Goal: Transaction & Acquisition: Purchase product/service

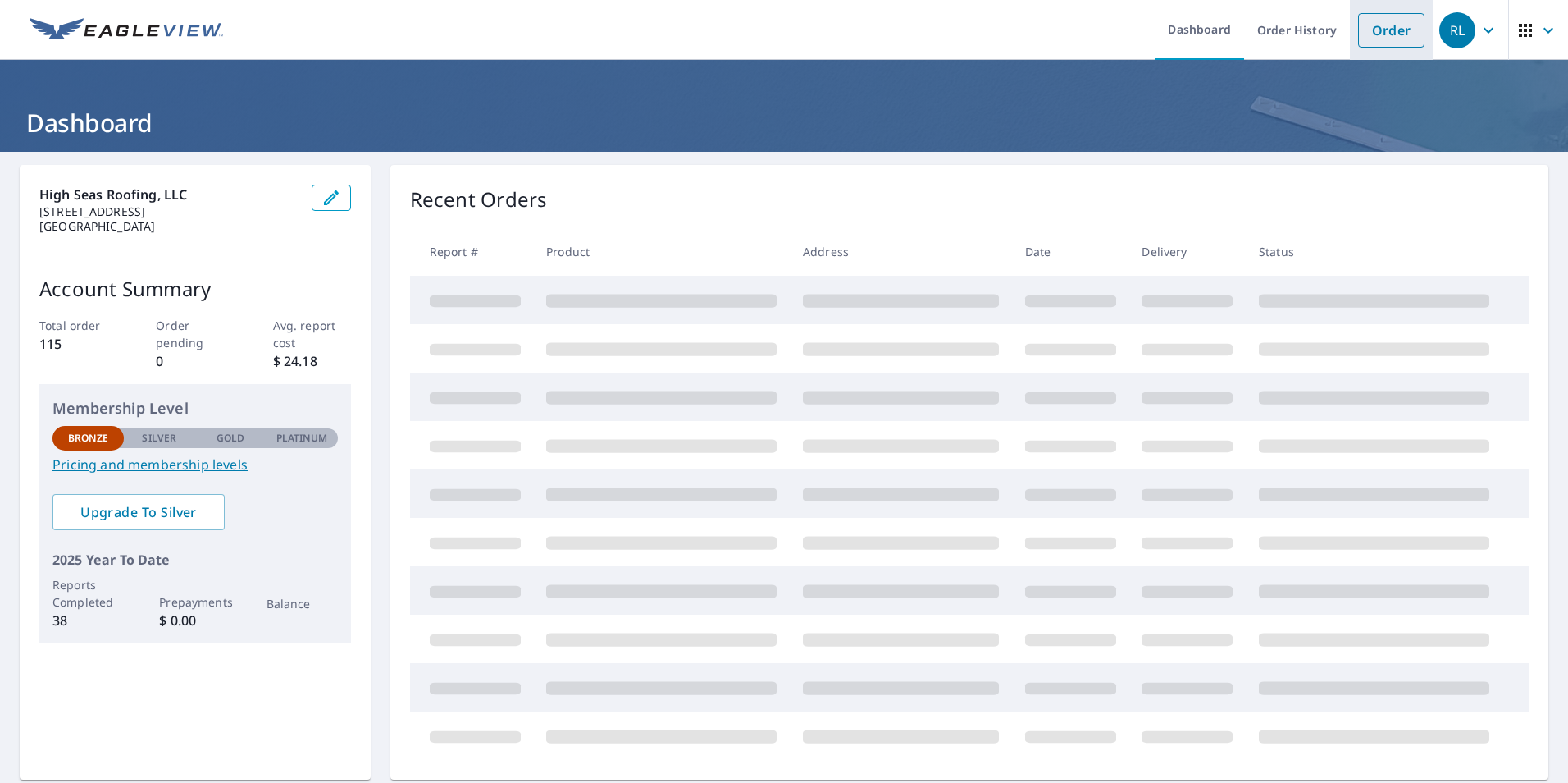
click at [1376, 39] on link "Order" at bounding box center [1391, 30] width 66 height 34
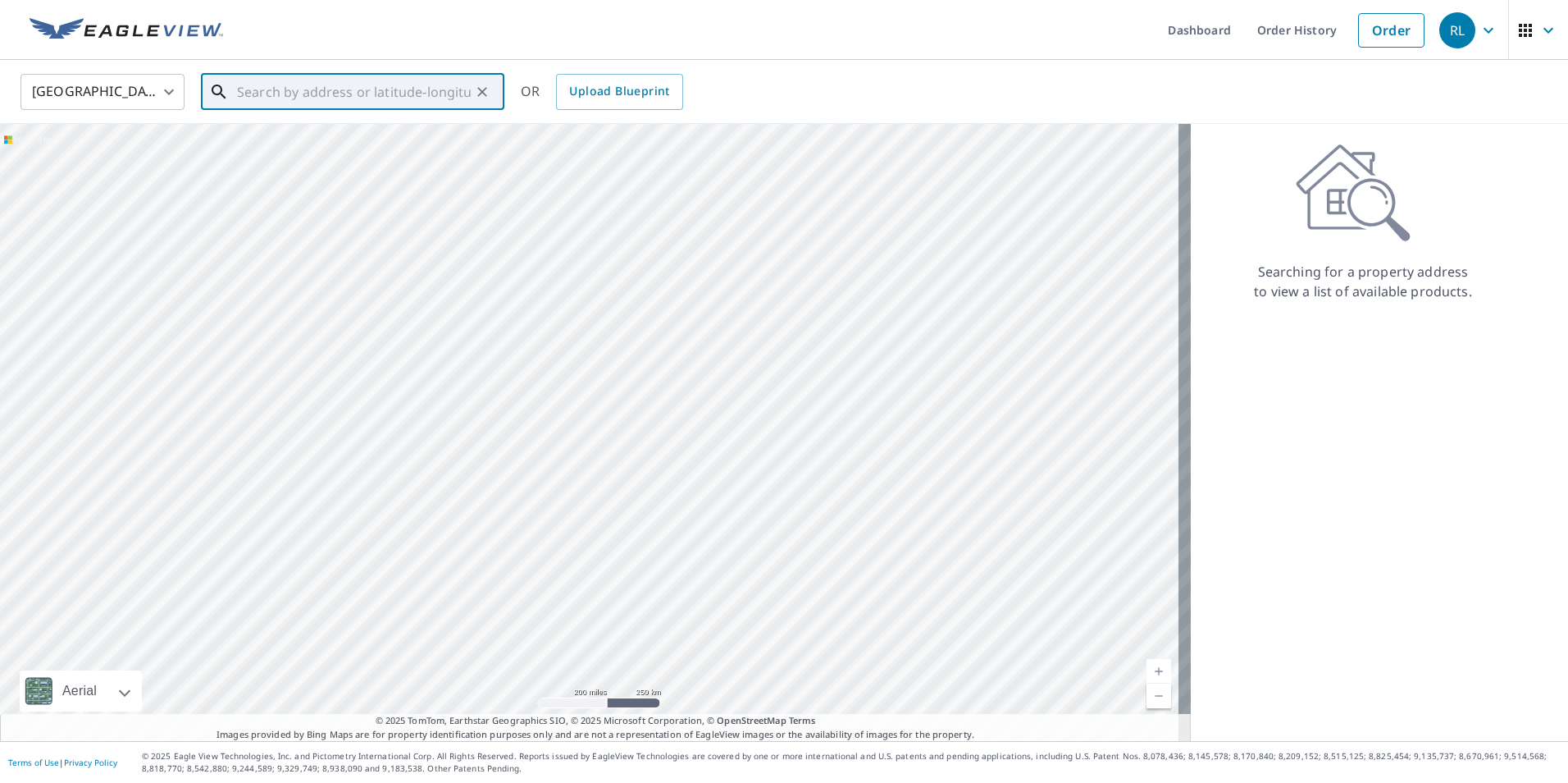
click at [267, 94] on input "text" at bounding box center [354, 91] width 234 height 46
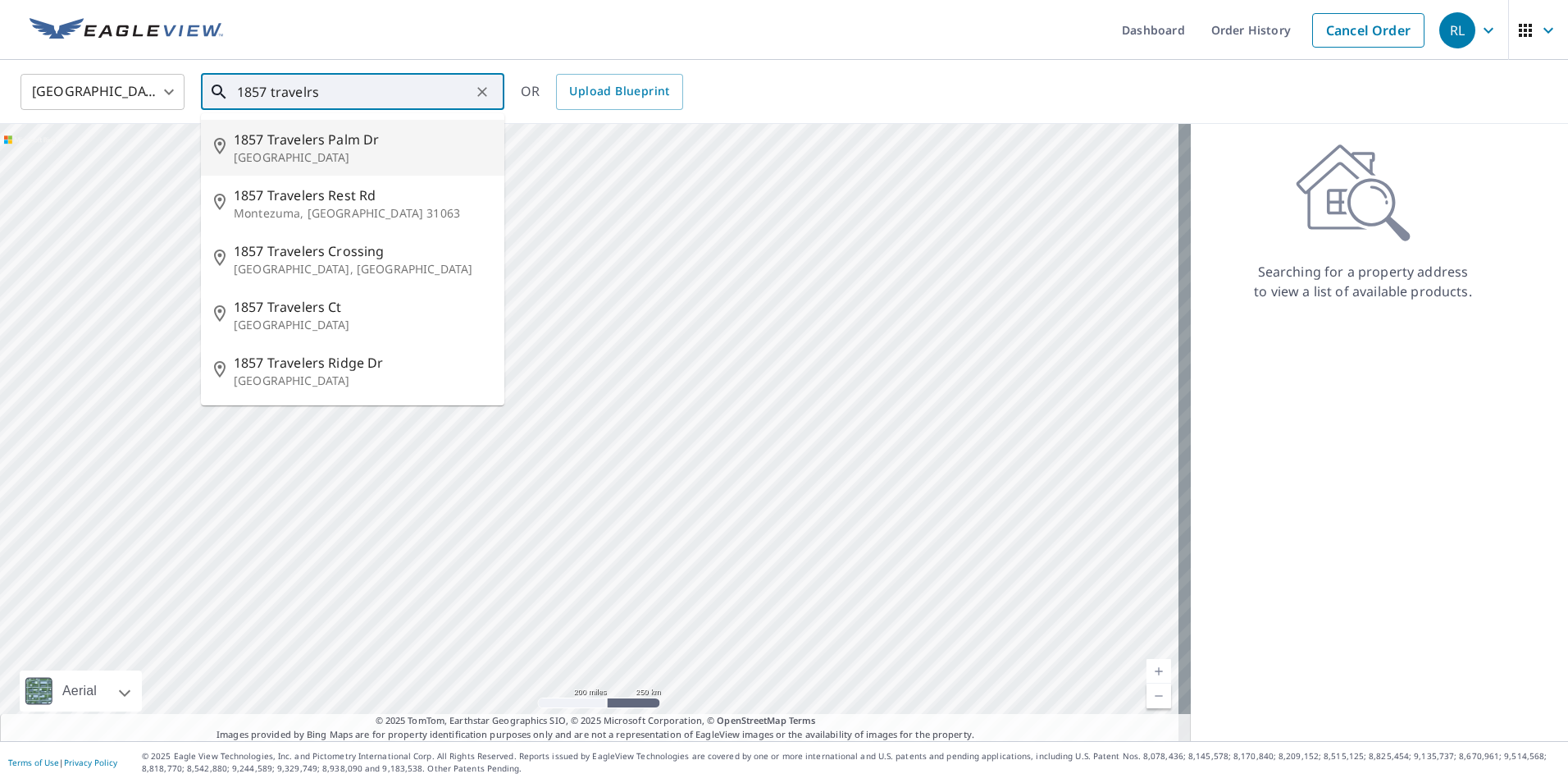
click at [358, 154] on p "[GEOGRAPHIC_DATA]" at bounding box center [362, 158] width 258 height 17
type input "[STREET_ADDRESS][PERSON_NAME]"
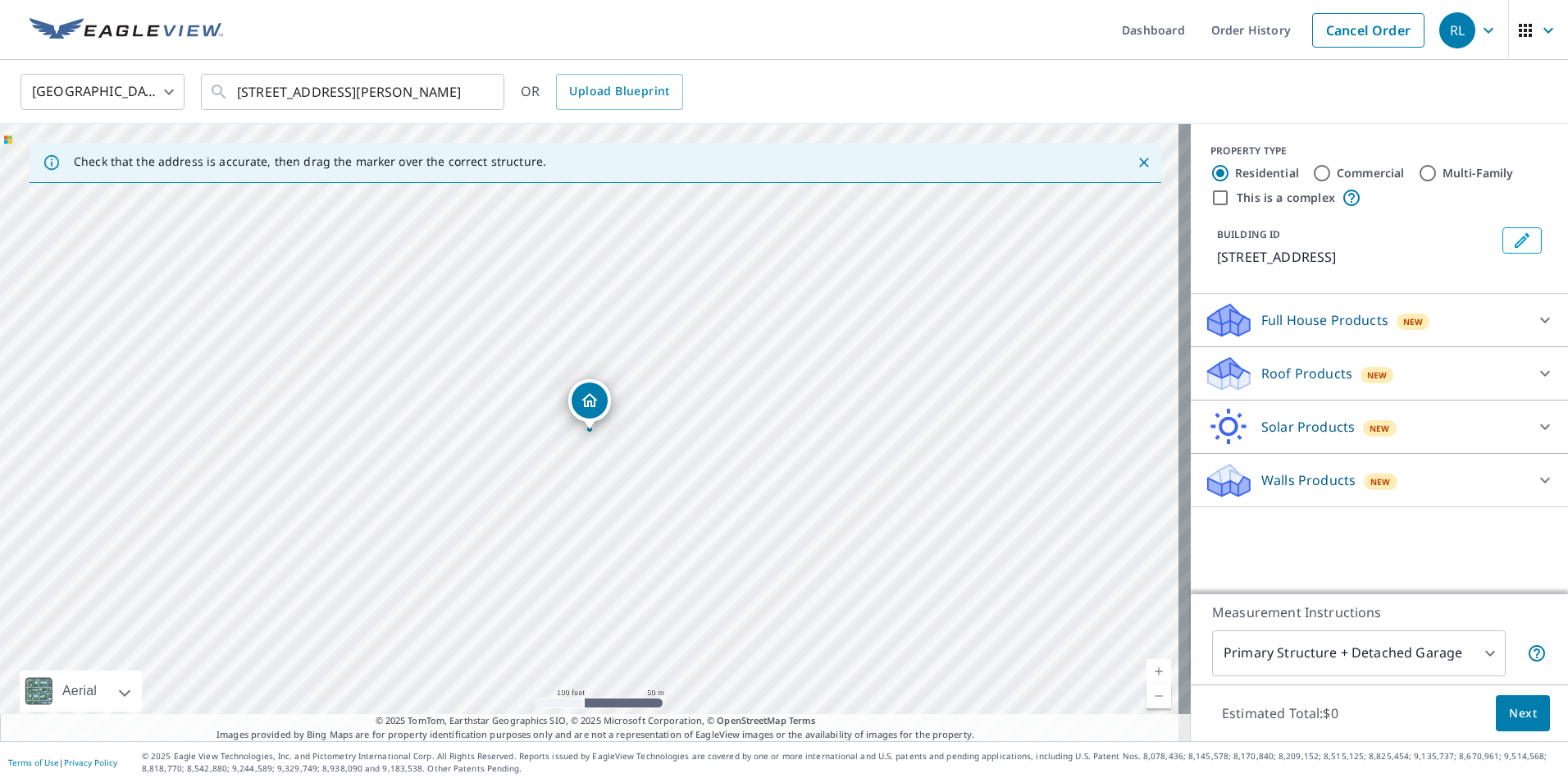
click at [706, 572] on div "[STREET_ADDRESS][PERSON_NAME]" at bounding box center [595, 432] width 1190 height 617
click at [1415, 393] on div "Roof Products New" at bounding box center [1364, 373] width 321 height 39
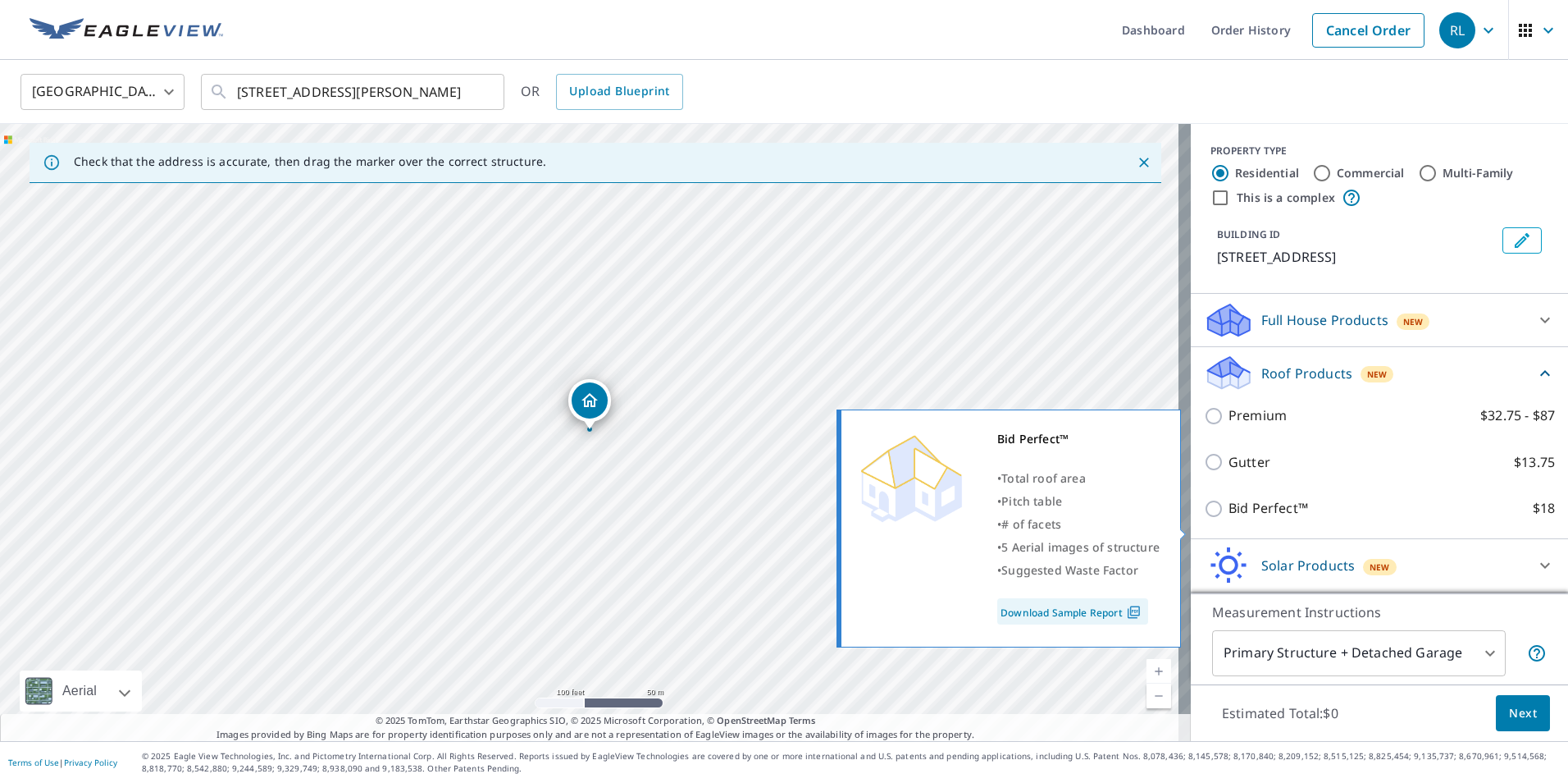
click at [1204, 519] on input "Bid Perfect™ $18" at bounding box center [1216, 508] width 24 height 19
checkbox input "true"
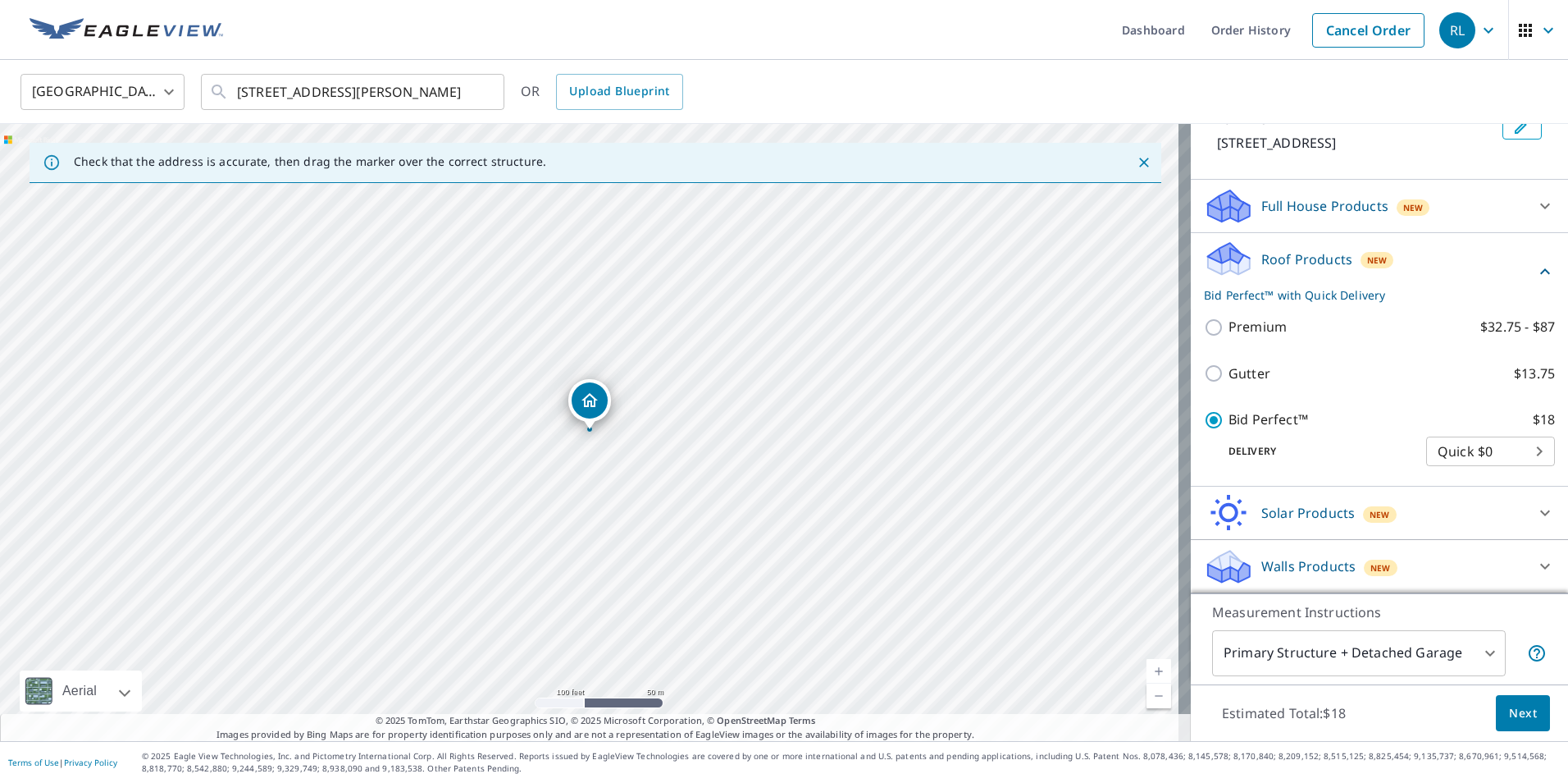
scroll to position [133, 0]
click at [1509, 704] on span "Next" at bounding box center [1523, 713] width 28 height 20
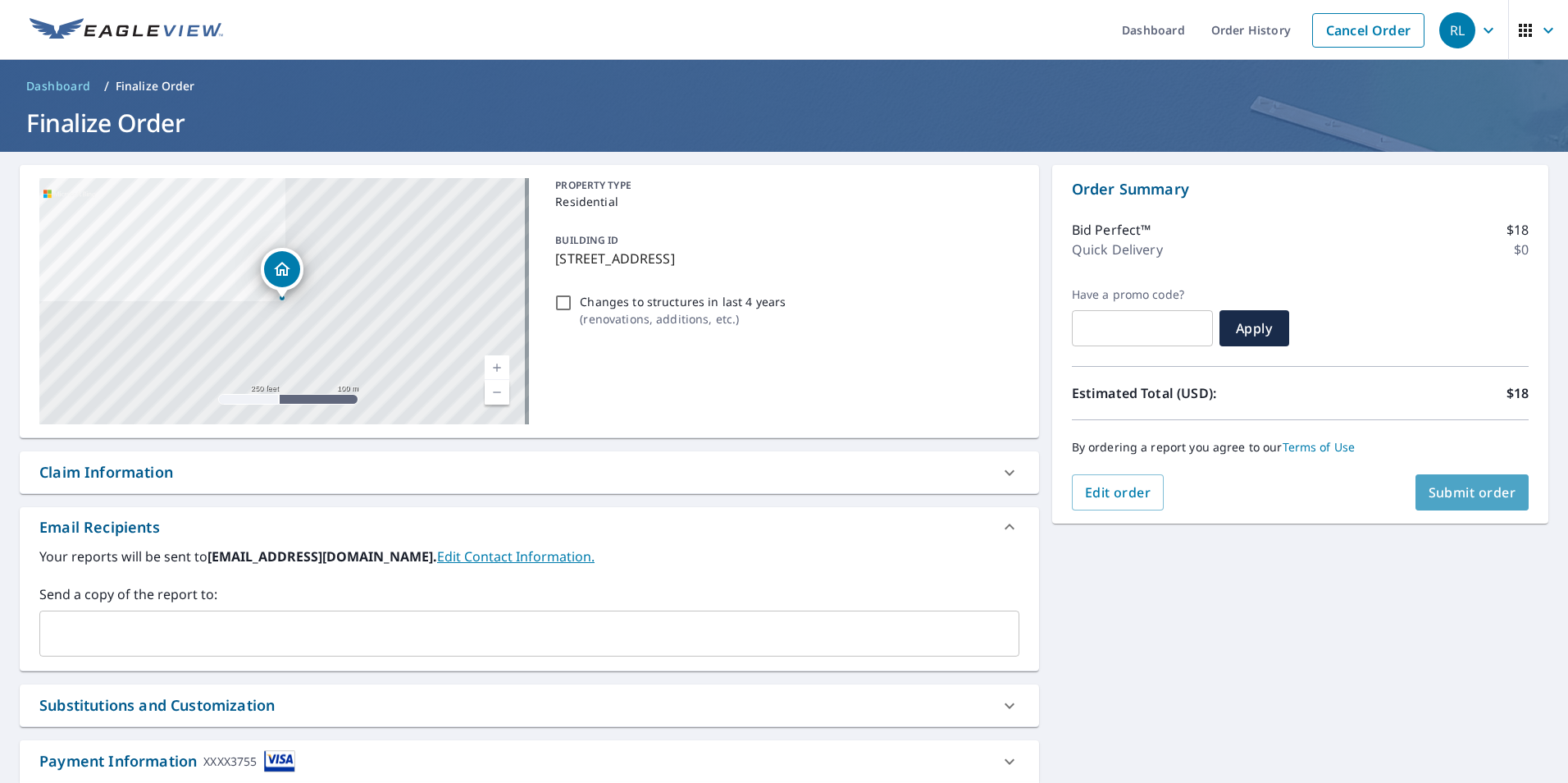
click at [1480, 500] on span "Submit order" at bounding box center [1472, 493] width 88 height 18
